Goal: Task Accomplishment & Management: Manage account settings

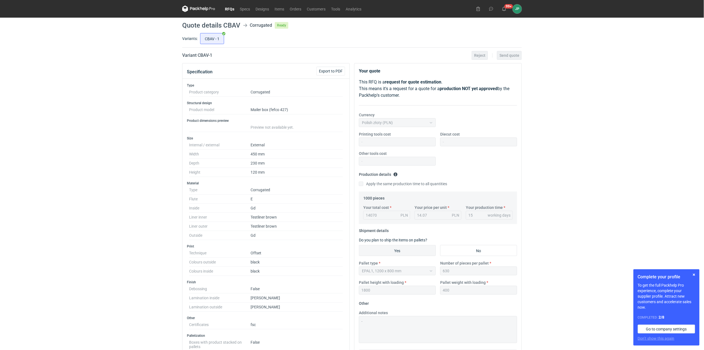
click at [229, 7] on link "RFQs" at bounding box center [229, 9] width 15 height 7
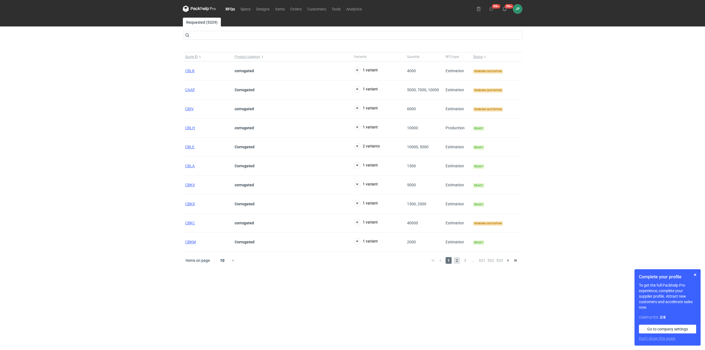
click at [458, 261] on span "2" at bounding box center [457, 260] width 6 height 7
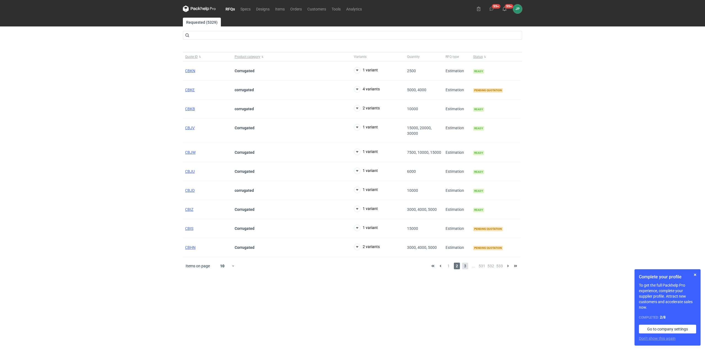
click at [465, 268] on span "3" at bounding box center [465, 266] width 6 height 7
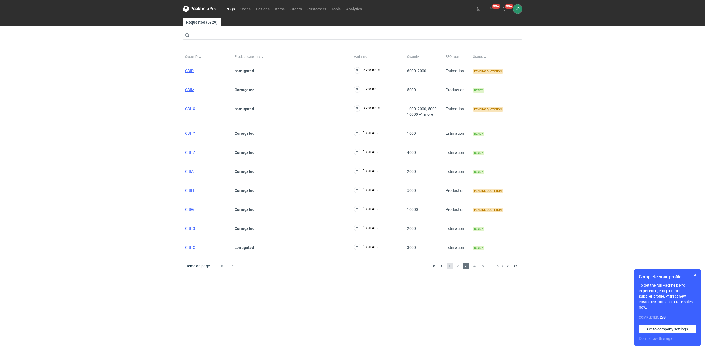
click at [450, 267] on span "1" at bounding box center [450, 266] width 6 height 7
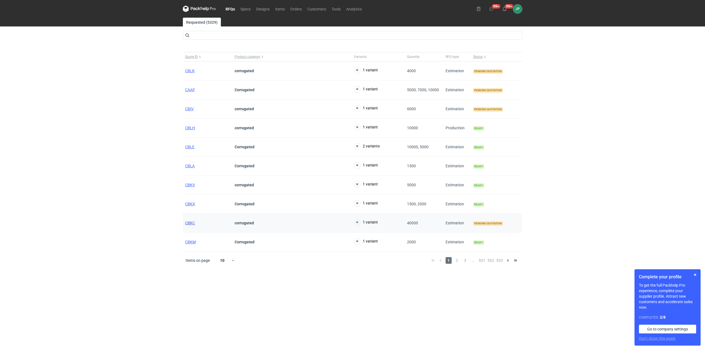
click at [188, 222] on span "CBKC" at bounding box center [190, 223] width 10 height 4
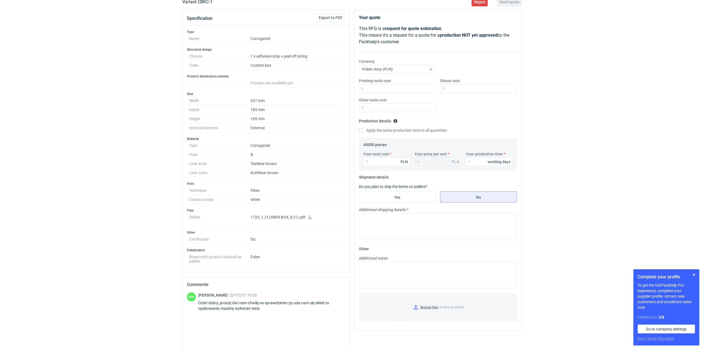
scroll to position [114, 0]
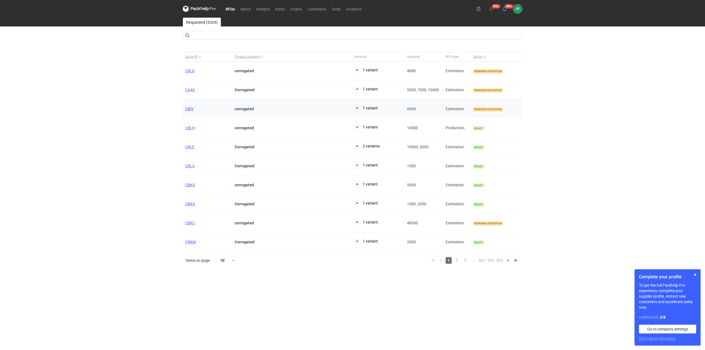
click at [190, 110] on span "CBIV" at bounding box center [189, 109] width 9 height 4
click at [189, 91] on span "CAAP" at bounding box center [190, 90] width 10 height 4
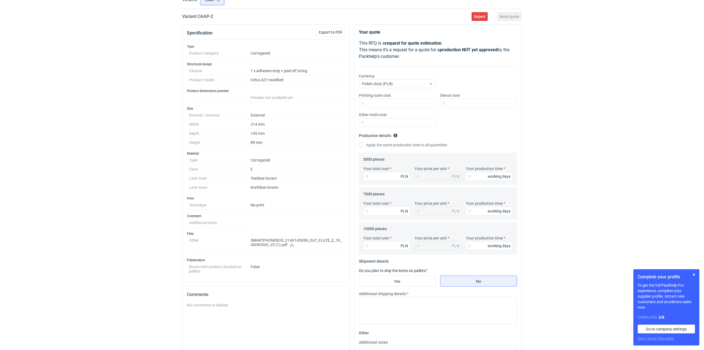
scroll to position [36, 0]
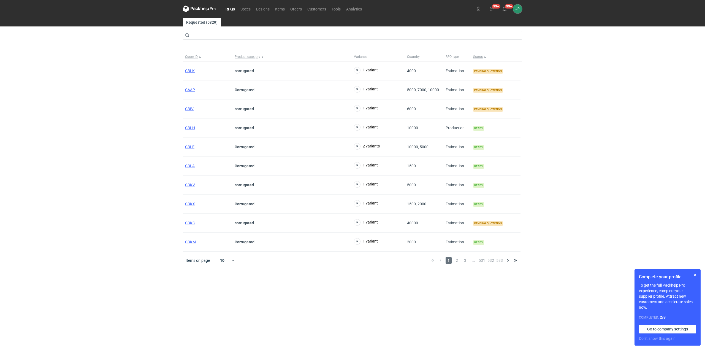
click at [239, 326] on main "Requested (5329) Quote ID Product category Variants Quantity RFQ type Status CB…" at bounding box center [353, 184] width 344 height 332
drag, startPoint x: 175, startPoint y: 319, endPoint x: 205, endPoint y: 348, distance: 41.7
click at [175, 319] on div "RFQs Specs Designs Items Orders Customers Tools Analytics 99+ 99+ JP [PERSON_NA…" at bounding box center [352, 175] width 705 height 350
